Goal: Feedback & Contribution: Submit feedback/report problem

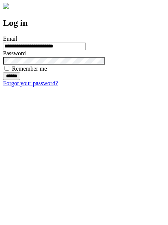
type input "**********"
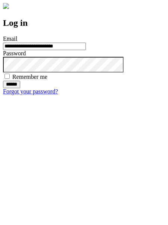
click at [20, 88] on input "******" at bounding box center [11, 84] width 17 height 7
